Goal: Find specific page/section: Find specific page/section

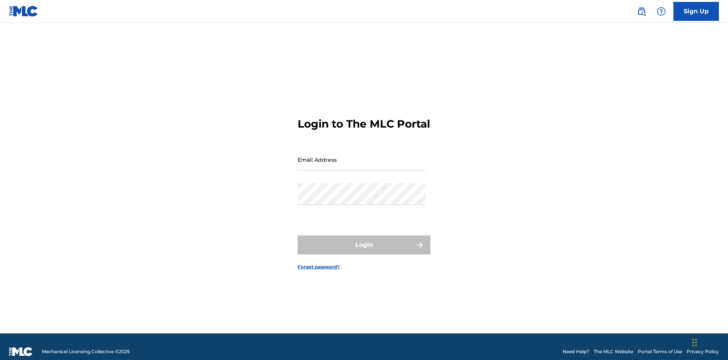
click at [362, 156] on input "Email Address" at bounding box center [362, 160] width 128 height 22
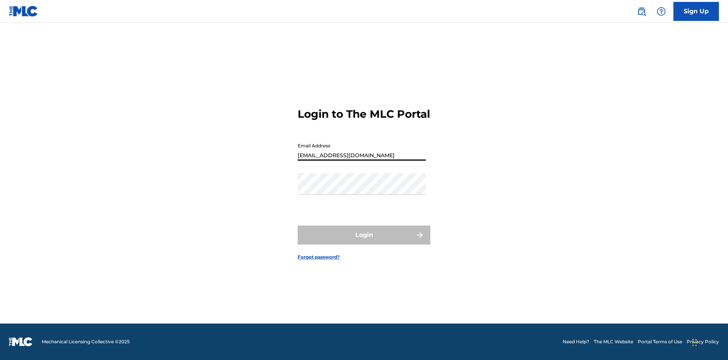
type input "[EMAIL_ADDRESS][DOMAIN_NAME]"
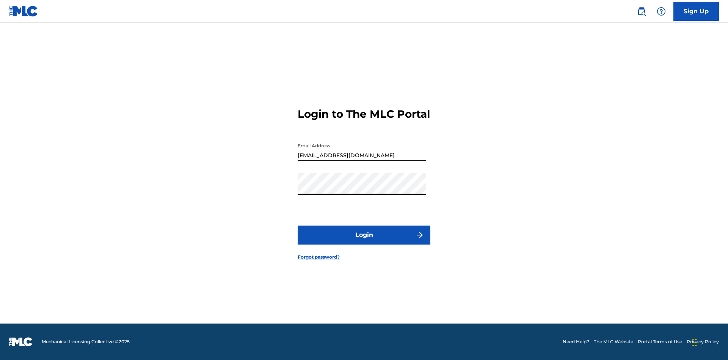
click at [364, 241] on button "Login" at bounding box center [364, 234] width 133 height 19
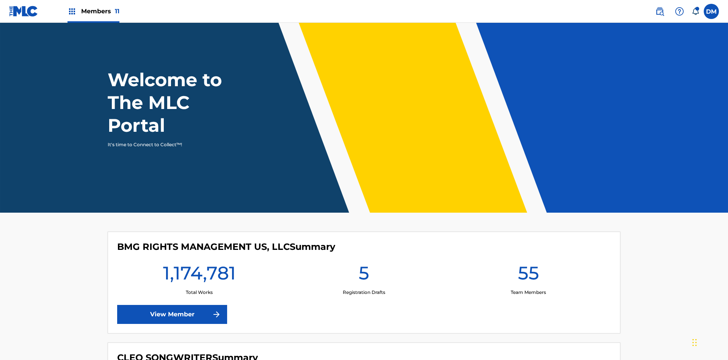
click at [93, 11] on span "Members 11" at bounding box center [100, 11] width 38 height 9
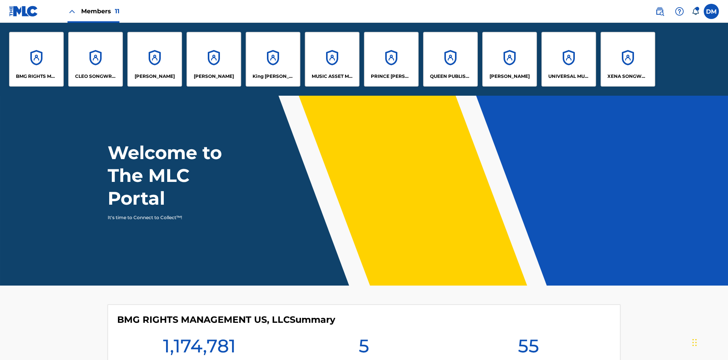
click at [569, 76] on p "UNIVERSAL MUSIC PUB GROUP" at bounding box center [569, 76] width 41 height 7
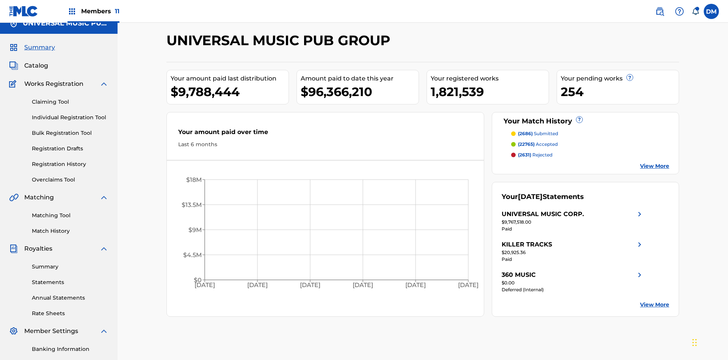
click at [36, 61] on span "Catalog" at bounding box center [36, 65] width 24 height 9
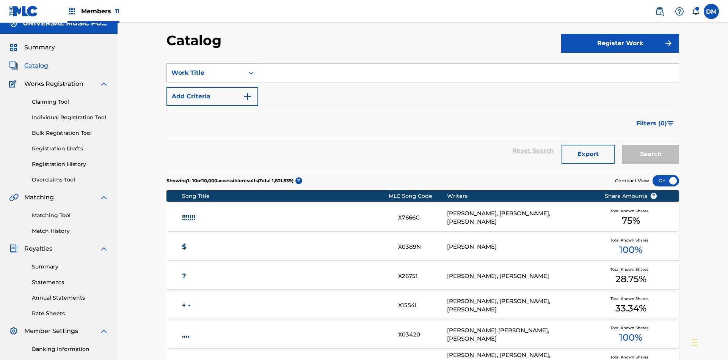
click at [206, 68] on div "Work Title" at bounding box center [205, 72] width 68 height 9
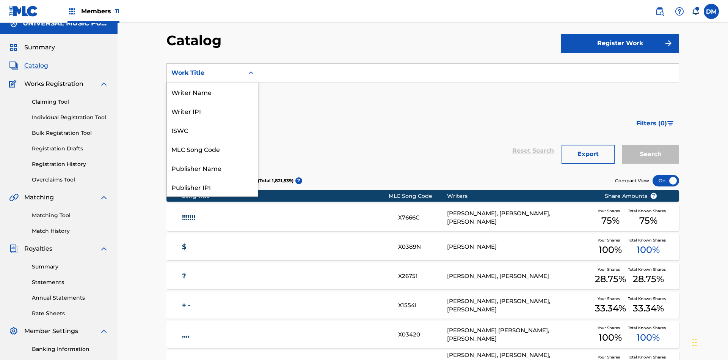
click at [212, 158] on div "MLC Song Code" at bounding box center [212, 148] width 91 height 19
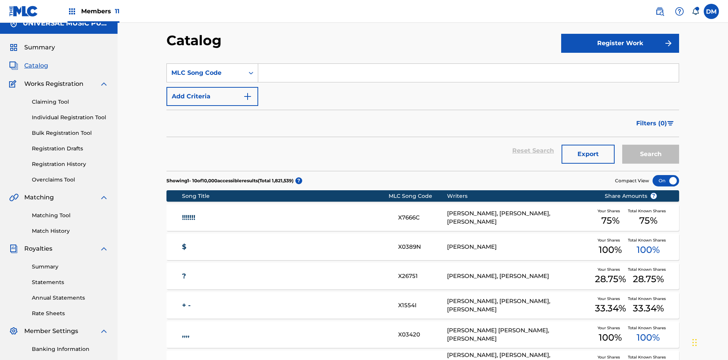
click at [469, 64] on input "Search Form" at bounding box center [468, 73] width 421 height 18
type input "N2995H"
click at [651, 145] on button "Search" at bounding box center [651, 154] width 57 height 19
